Goal: Task Accomplishment & Management: Manage account settings

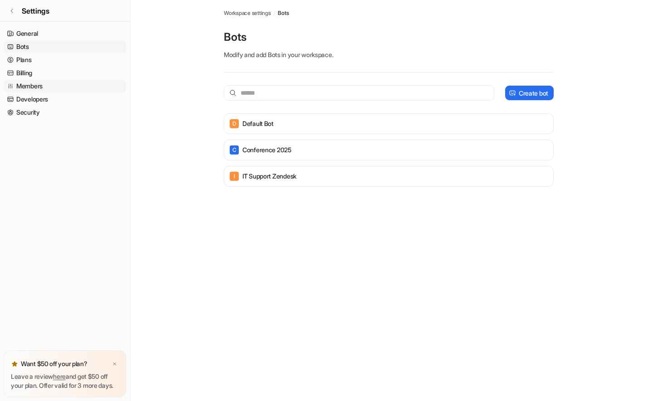
click at [58, 89] on link "Members" at bounding box center [65, 86] width 123 height 13
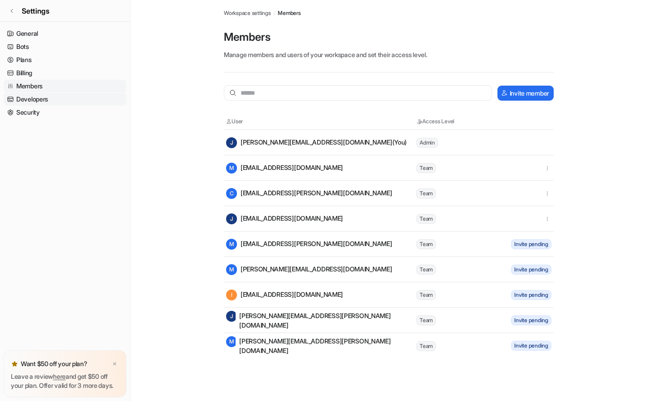
click at [42, 94] on link "Developers" at bounding box center [65, 99] width 123 height 13
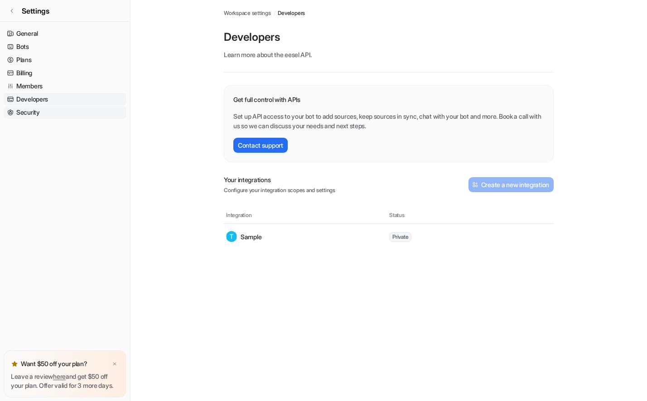
click at [39, 109] on link "Security" at bounding box center [65, 112] width 123 height 13
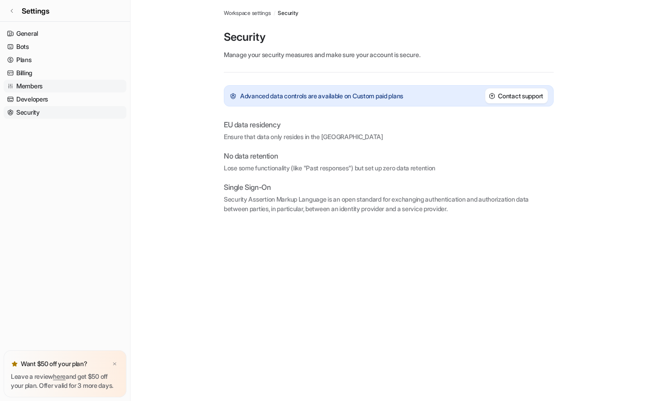
click at [42, 84] on link "Members" at bounding box center [65, 86] width 123 height 13
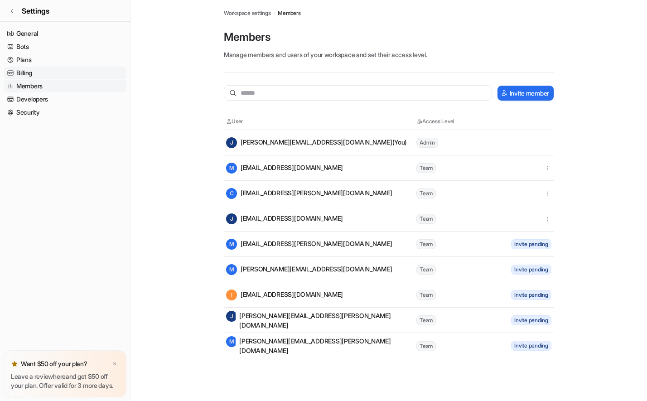
click at [27, 69] on link "Billing" at bounding box center [65, 73] width 123 height 13
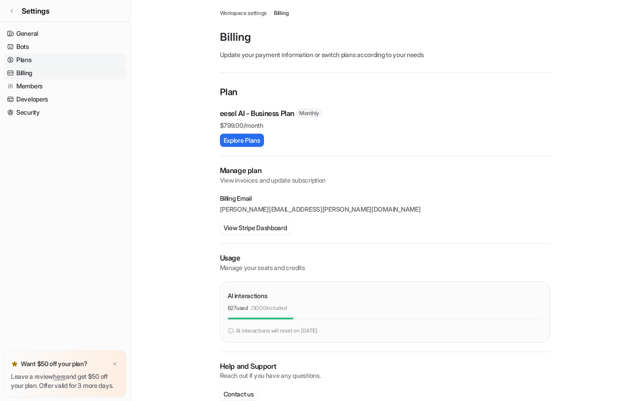
click at [30, 60] on link "Plans" at bounding box center [65, 59] width 123 height 13
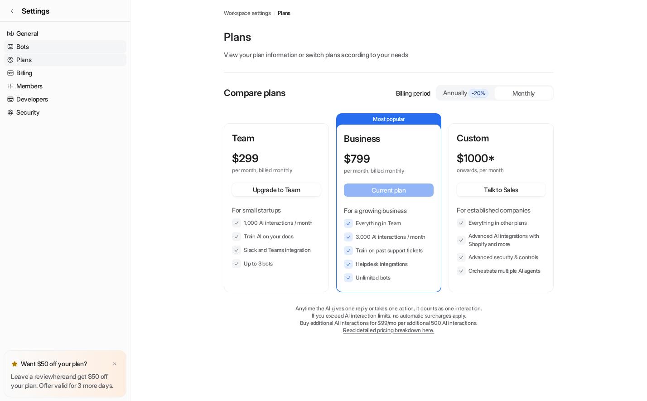
click at [28, 45] on link "Bots" at bounding box center [65, 46] width 123 height 13
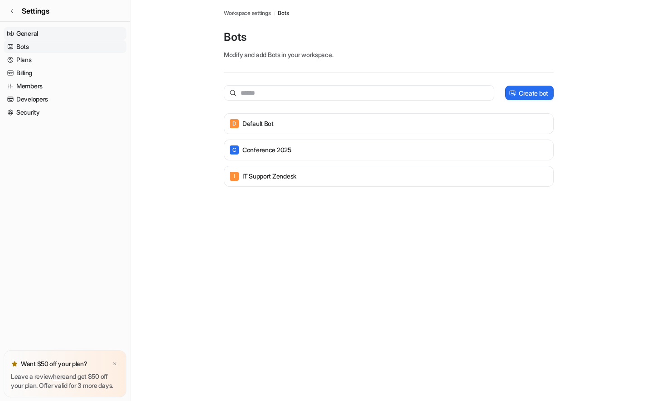
click at [36, 32] on link "General" at bounding box center [65, 33] width 123 height 13
